Goal: Task Accomplishment & Management: Manage account settings

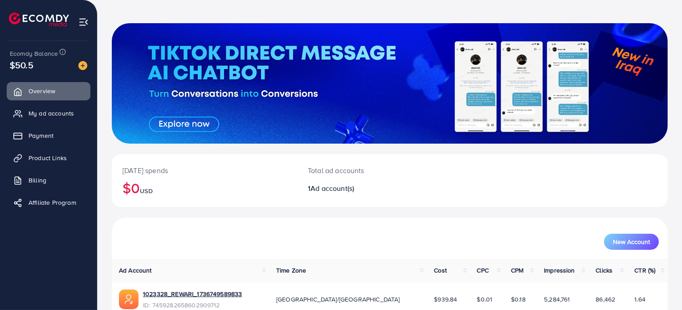
scroll to position [77, 0]
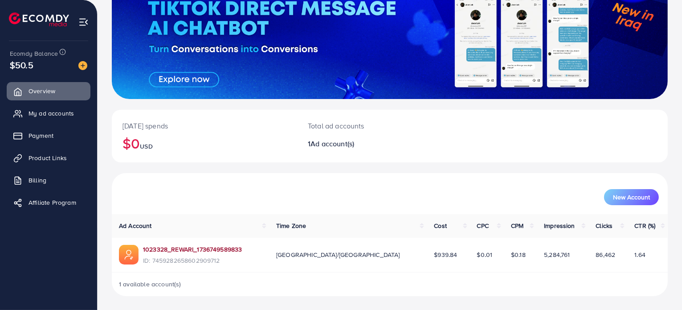
click at [216, 252] on link "1023328_REWARI_1736749589833" at bounding box center [192, 249] width 99 height 9
click at [45, 109] on span "My ad accounts" at bounding box center [53, 113] width 45 height 9
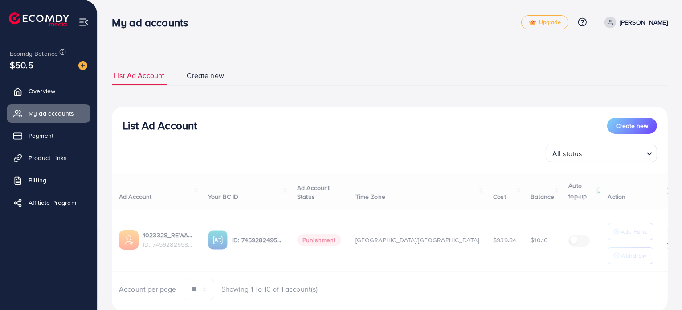
select select
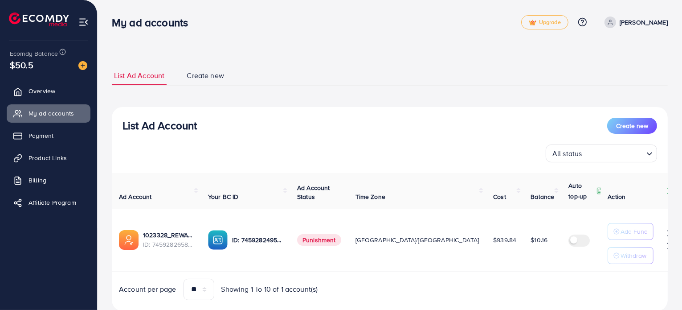
click at [317, 238] on span "Punishment" at bounding box center [319, 240] width 44 height 12
click at [645, 131] on button "Create new" at bounding box center [632, 126] width 50 height 16
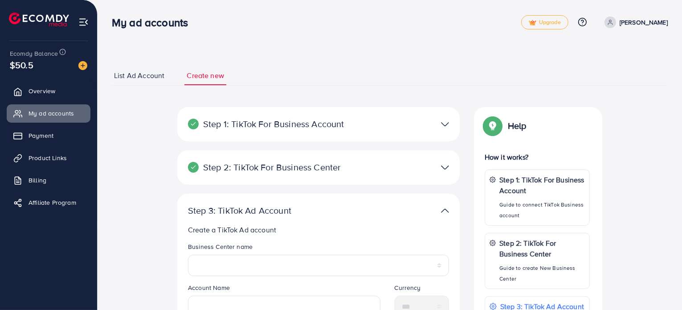
click at [412, 134] on div "Step 1: TikTok For Business Account Connect to TikTok for Business to access al…" at bounding box center [318, 124] width 283 height 34
click at [440, 131] on div "Step 1: TikTok For Business Account Connect to TikTok for Business to access al…" at bounding box center [318, 124] width 283 height 34
click at [445, 130] on div "Step 1: TikTok For Business Account Connect to TikTok for Business to access al…" at bounding box center [318, 124] width 283 height 34
click at [447, 124] on img at bounding box center [445, 124] width 8 height 13
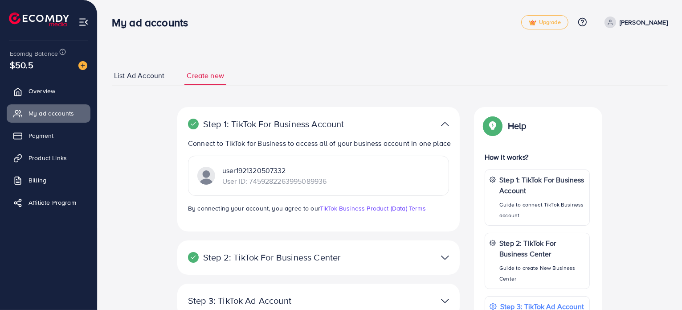
click at [447, 123] on img at bounding box center [445, 124] width 8 height 13
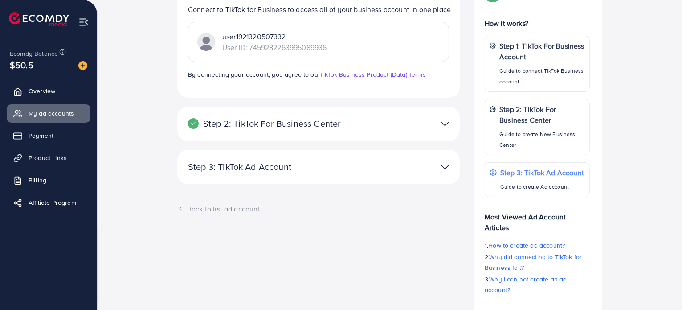
click at [464, 198] on div "Step 1: TikTok For Business Account Connect to TikTok for Business to access al…" at bounding box center [318, 156] width 297 height 367
click at [446, 173] on img at bounding box center [445, 166] width 8 height 13
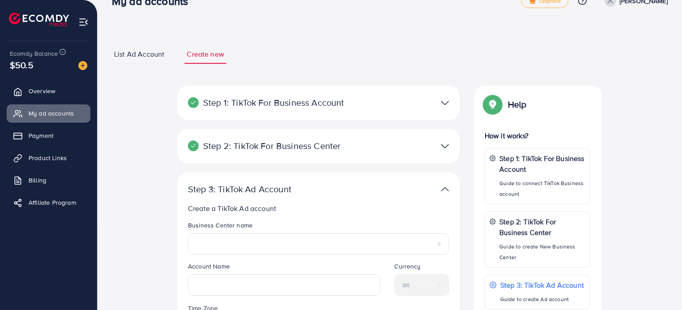
scroll to position [0, 0]
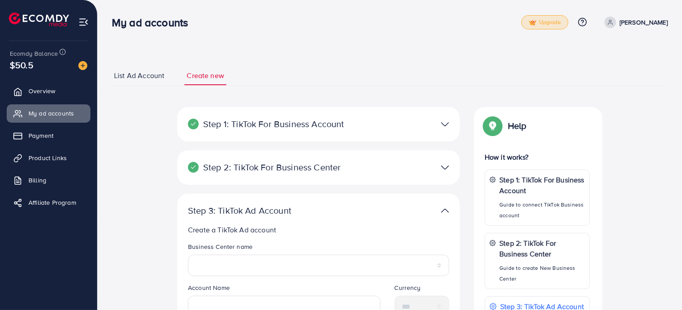
click at [560, 22] on link "Upgrade" at bounding box center [544, 22] width 47 height 14
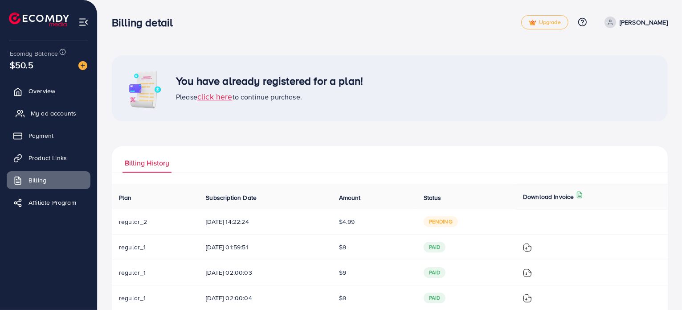
click at [71, 116] on span "My ad accounts" at bounding box center [53, 113] width 45 height 9
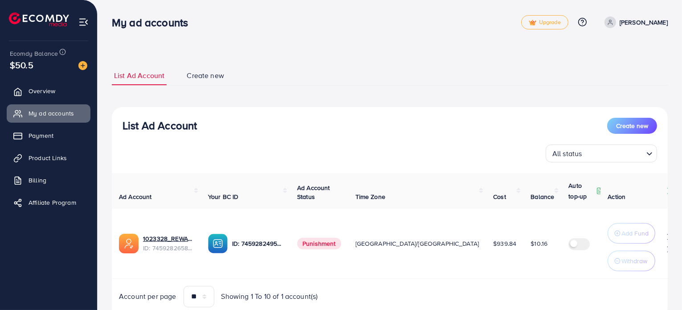
scroll to position [32, 0]
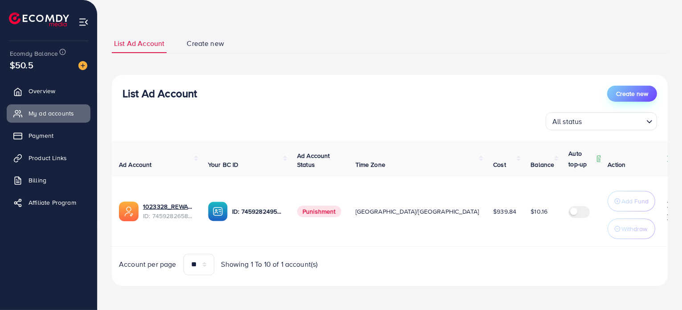
click at [617, 91] on span "Create new" at bounding box center [632, 93] width 32 height 9
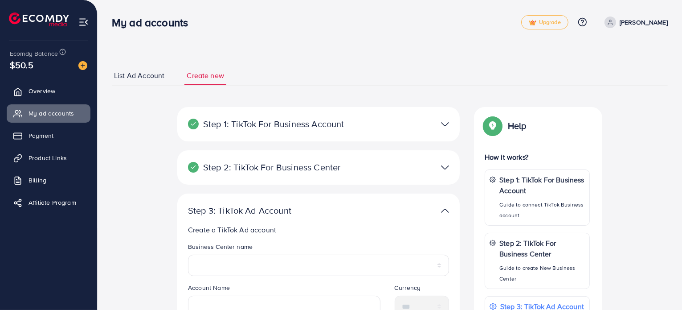
click at [301, 111] on div "Step 1: TikTok For Business Account Connect to TikTok for Business to access al…" at bounding box center [318, 124] width 283 height 34
click at [459, 152] on div "Step 2: TikTok For Business Center Business Center is a powerful business manag…" at bounding box center [318, 171] width 283 height 43
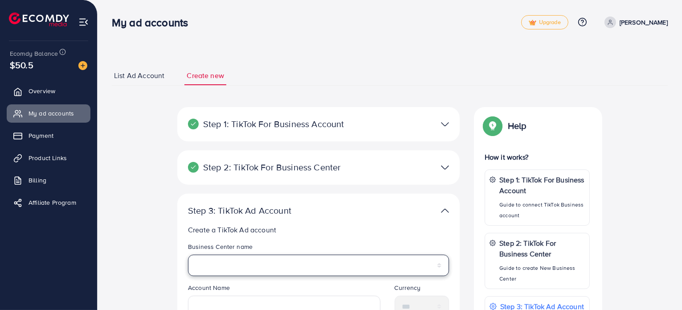
click at [243, 262] on select "******" at bounding box center [318, 264] width 261 height 21
select select "**********"
click at [188, 254] on select "******" at bounding box center [318, 264] width 261 height 21
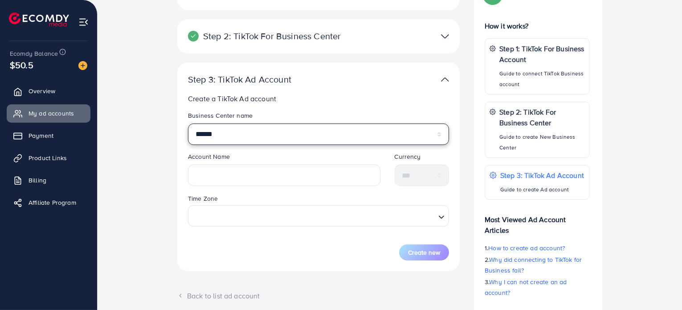
scroll to position [134, 0]
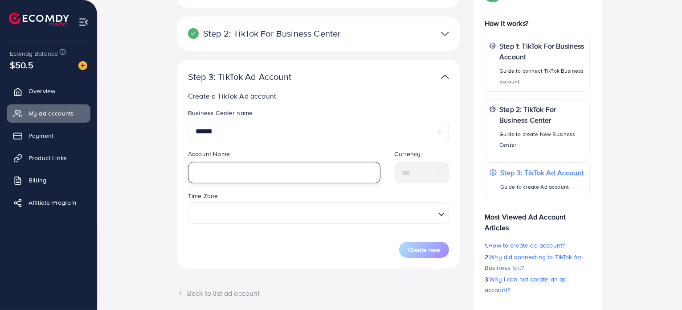
click at [244, 175] on input "text" at bounding box center [284, 172] width 193 height 21
type input "**********"
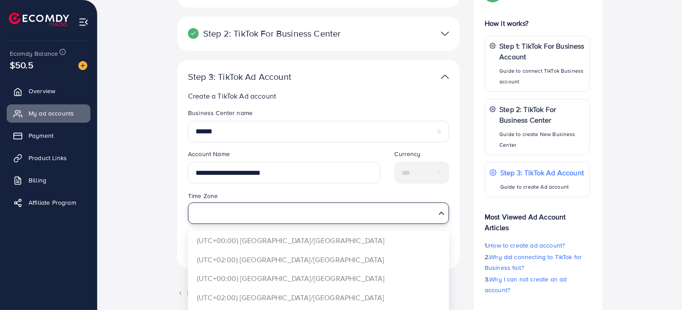
click at [210, 219] on input "Search for option" at bounding box center [313, 213] width 243 height 16
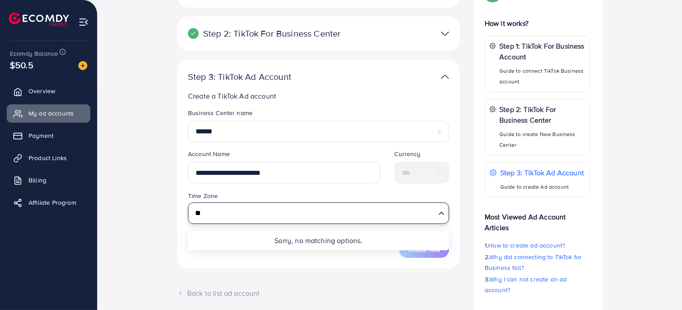
type input "*"
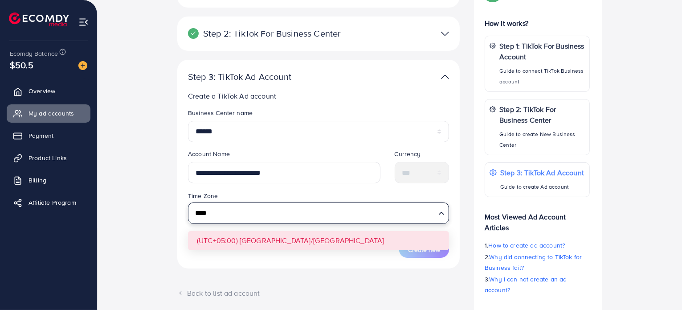
type input "****"
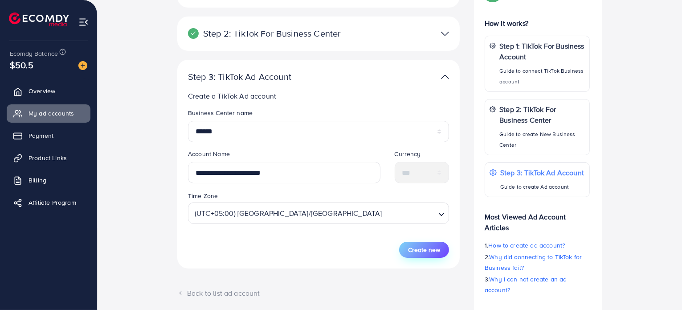
click at [427, 246] on span "Create new" at bounding box center [424, 249] width 32 height 9
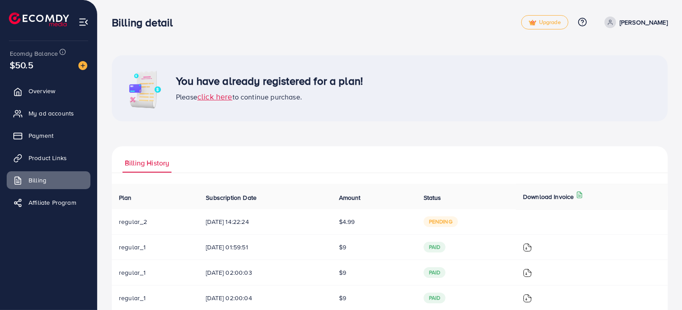
drag, startPoint x: 70, startPoint y: 109, endPoint x: 56, endPoint y: 124, distance: 20.2
click at [70, 109] on span "My ad accounts" at bounding box center [51, 113] width 45 height 9
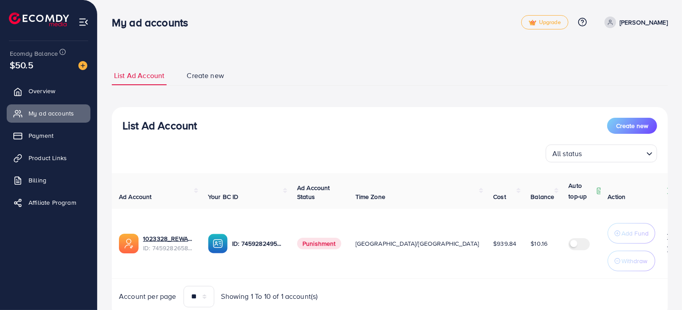
drag, startPoint x: 249, startPoint y: 77, endPoint x: 208, endPoint y: 64, distance: 43.4
click at [249, 76] on ul "List Ad Account Create new" at bounding box center [390, 76] width 556 height 20
click at [207, 64] on div "List Ad Account Create new List Ad Account Create new All status Loading... Ad …" at bounding box center [390, 191] width 556 height 273
click at [199, 81] on link "Create new" at bounding box center [206, 75] width 42 height 19
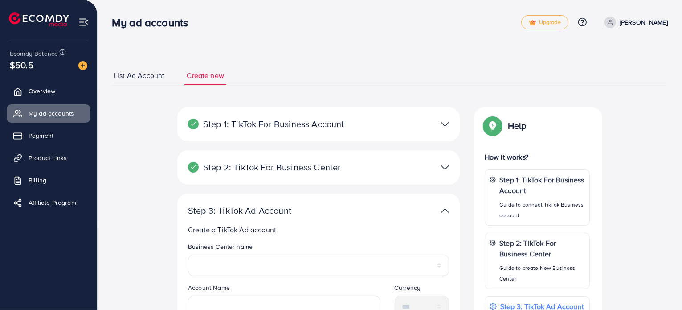
click at [181, 73] on li "List Ad Account" at bounding box center [148, 75] width 73 height 19
click at [63, 115] on span "My ad accounts" at bounding box center [53, 113] width 45 height 9
click at [132, 74] on span "List Ad Account" at bounding box center [139, 75] width 50 height 10
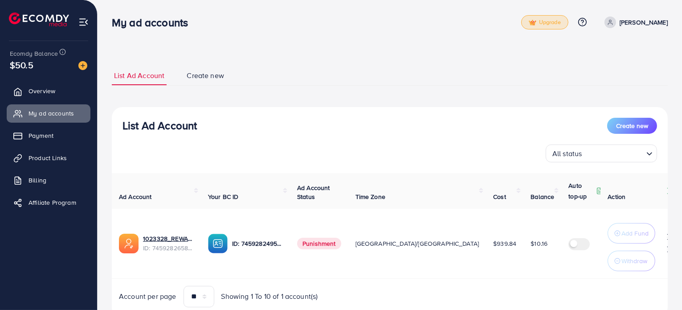
click at [540, 23] on span "Upgrade" at bounding box center [545, 22] width 32 height 7
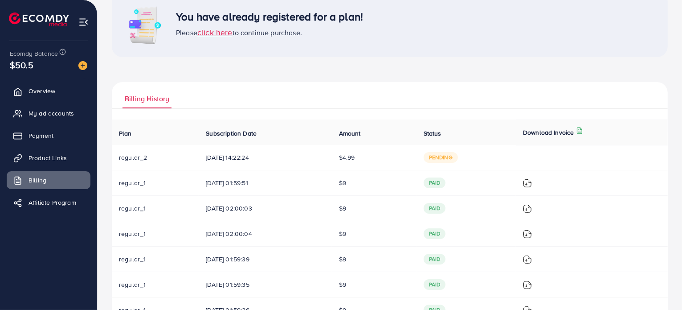
scroll to position [134, 0]
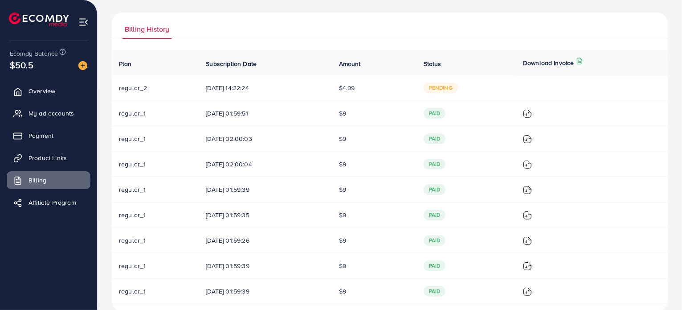
click at [436, 93] on td "pending" at bounding box center [466, 87] width 99 height 25
click at [449, 89] on span "pending" at bounding box center [441, 87] width 34 height 11
click at [133, 83] on span "regular_2" at bounding box center [133, 87] width 28 height 9
click at [271, 69] on th "Subscription Date" at bounding box center [265, 62] width 133 height 25
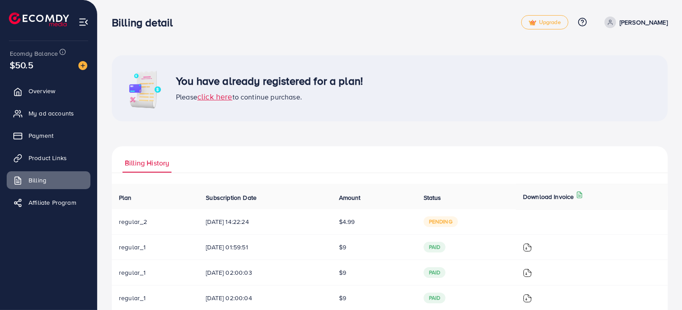
click at [558, 14] on div "Billing detail Upgrade Help Center Contact Support Plans and Pricing Term and p…" at bounding box center [390, 22] width 556 height 26
click at [217, 99] on span "click here" at bounding box center [214, 96] width 35 height 11
click at [49, 105] on link "My ad accounts" at bounding box center [49, 113] width 84 height 18
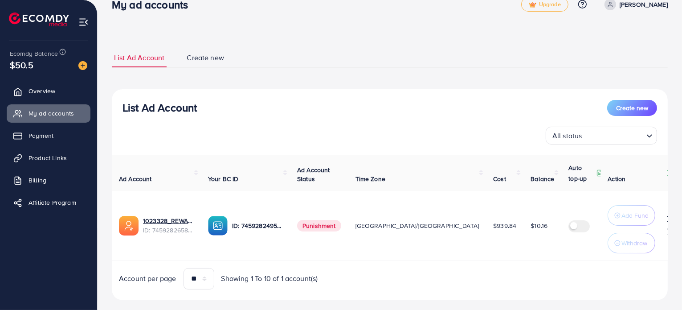
scroll to position [32, 0]
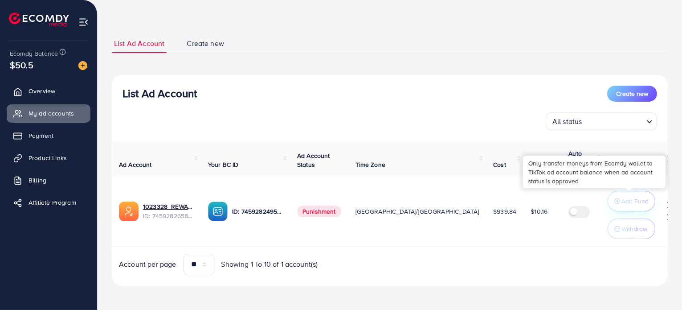
drag, startPoint x: 640, startPoint y: 209, endPoint x: 625, endPoint y: 206, distance: 15.4
click at [640, 209] on button "Add Fund" at bounding box center [632, 201] width 48 height 21
drag, startPoint x: 379, startPoint y: 212, endPoint x: 372, endPoint y: 212, distance: 7.1
click at [379, 212] on span "[GEOGRAPHIC_DATA]/[GEOGRAPHIC_DATA]" at bounding box center [418, 211] width 124 height 9
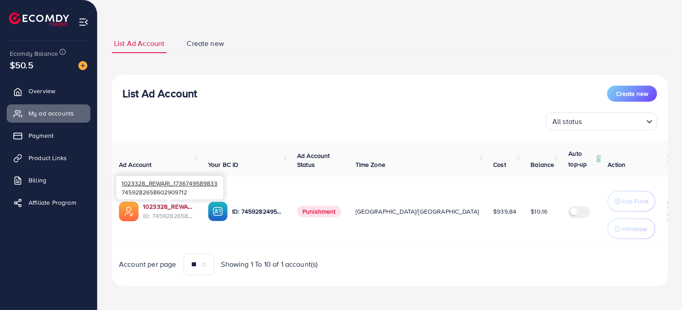
click at [165, 204] on link "1023328_REWARI_1736749589833" at bounding box center [168, 206] width 51 height 9
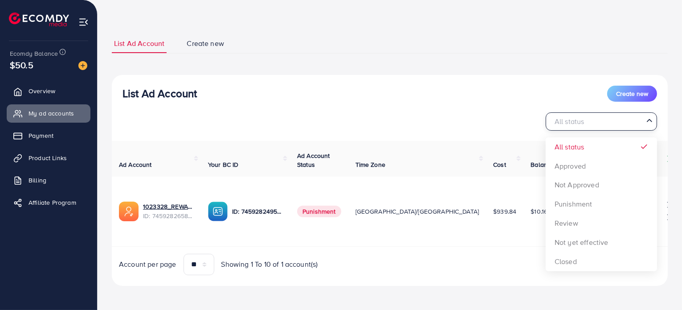
click at [626, 120] on input "Search for option" at bounding box center [596, 122] width 93 height 14
click at [268, 233] on td "ID: 7459282495931121665" at bounding box center [245, 211] width 89 height 70
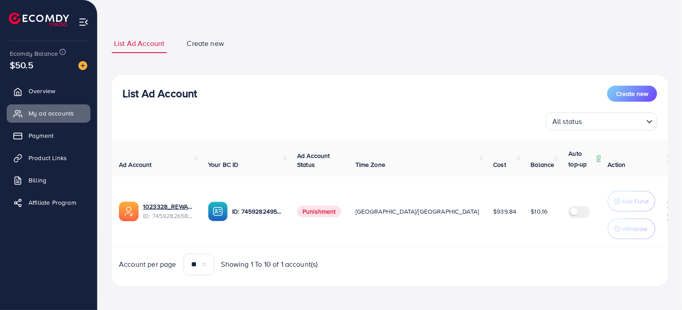
click at [326, 205] on span "Punishment" at bounding box center [319, 211] width 44 height 12
click at [569, 206] on label at bounding box center [581, 211] width 25 height 10
drag, startPoint x: 571, startPoint y: 196, endPoint x: 563, endPoint y: 203, distance: 10.4
click at [611, 203] on td "$ --- $ ---" at bounding box center [644, 211] width 67 height 70
click at [630, 203] on p "$ ---" at bounding box center [635, 205] width 11 height 11
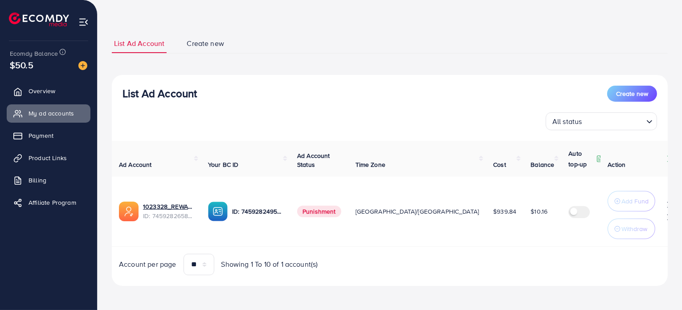
click at [611, 180] on td "$ --- $ ---" at bounding box center [644, 211] width 67 height 70
drag, startPoint x: 601, startPoint y: 177, endPoint x: 594, endPoint y: 193, distance: 17.6
click at [601, 179] on td "Add Fund Withdraw" at bounding box center [634, 211] width 67 height 70
click at [664, 205] on icon at bounding box center [667, 204] width 6 height 6
click at [667, 205] on line at bounding box center [667, 205] width 0 height 1
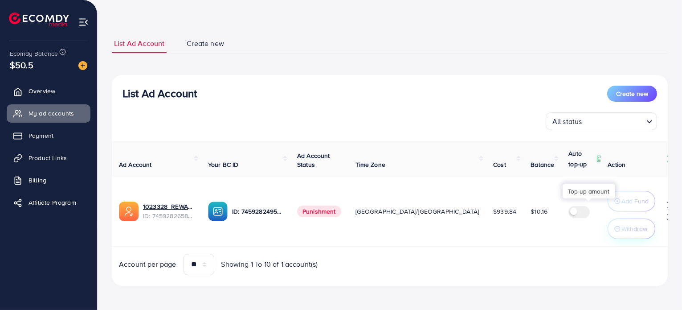
drag, startPoint x: 622, startPoint y: 213, endPoint x: 628, endPoint y: 221, distance: 10.1
click at [624, 217] on div "Add Fund Withdraw" at bounding box center [632, 215] width 48 height 48
click at [646, 235] on button "Withdraw" at bounding box center [632, 228] width 48 height 21
click at [663, 158] on icon at bounding box center [666, 158] width 7 height 7
